Goal: Information Seeking & Learning: Learn about a topic

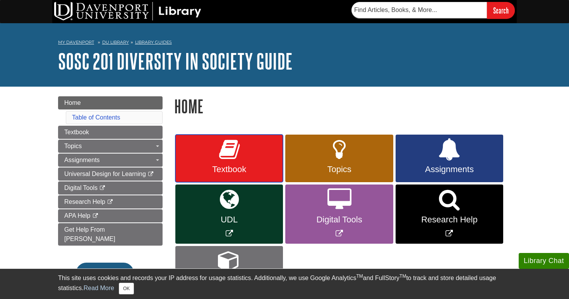
click at [230, 153] on icon at bounding box center [229, 150] width 21 height 22
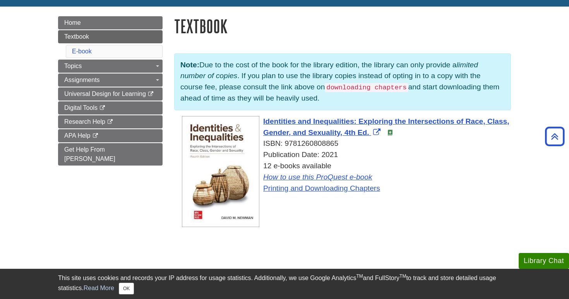
scroll to position [74, 0]
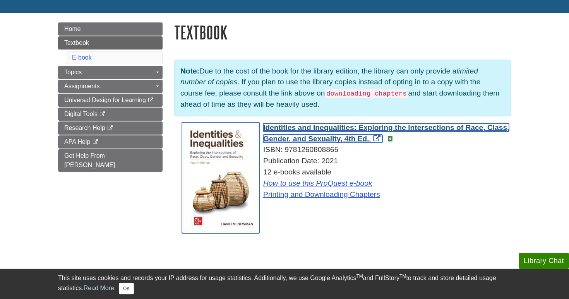
click at [327, 128] on span "Identities and Inequalities: Exploring the Intersections of Race, Class, Gender…" at bounding box center [386, 132] width 246 height 19
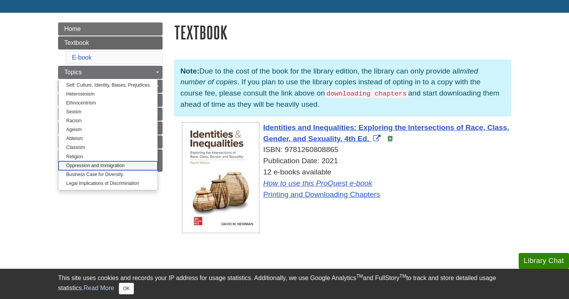
click at [90, 166] on link "Oppression and Immigration" at bounding box center [107, 165] width 99 height 9
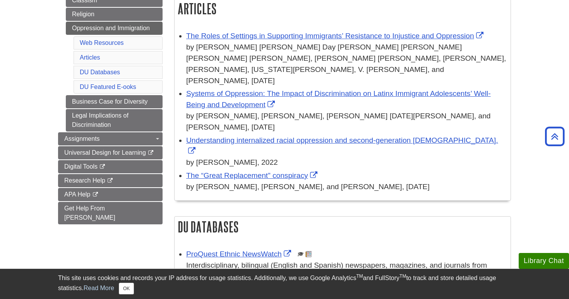
scroll to position [250, 0]
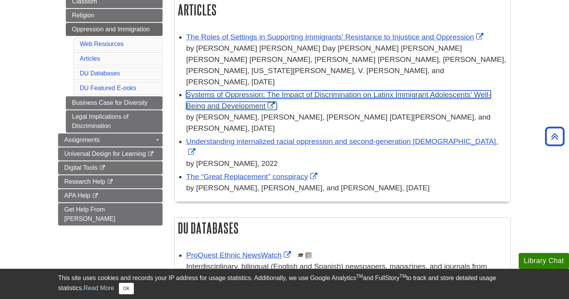
click at [295, 91] on link "Systems of Oppression: The Impact of Discrimination on Latinx Immigrant Adolesc…" at bounding box center [338, 100] width 305 height 19
